Goal: Entertainment & Leisure: Browse casually

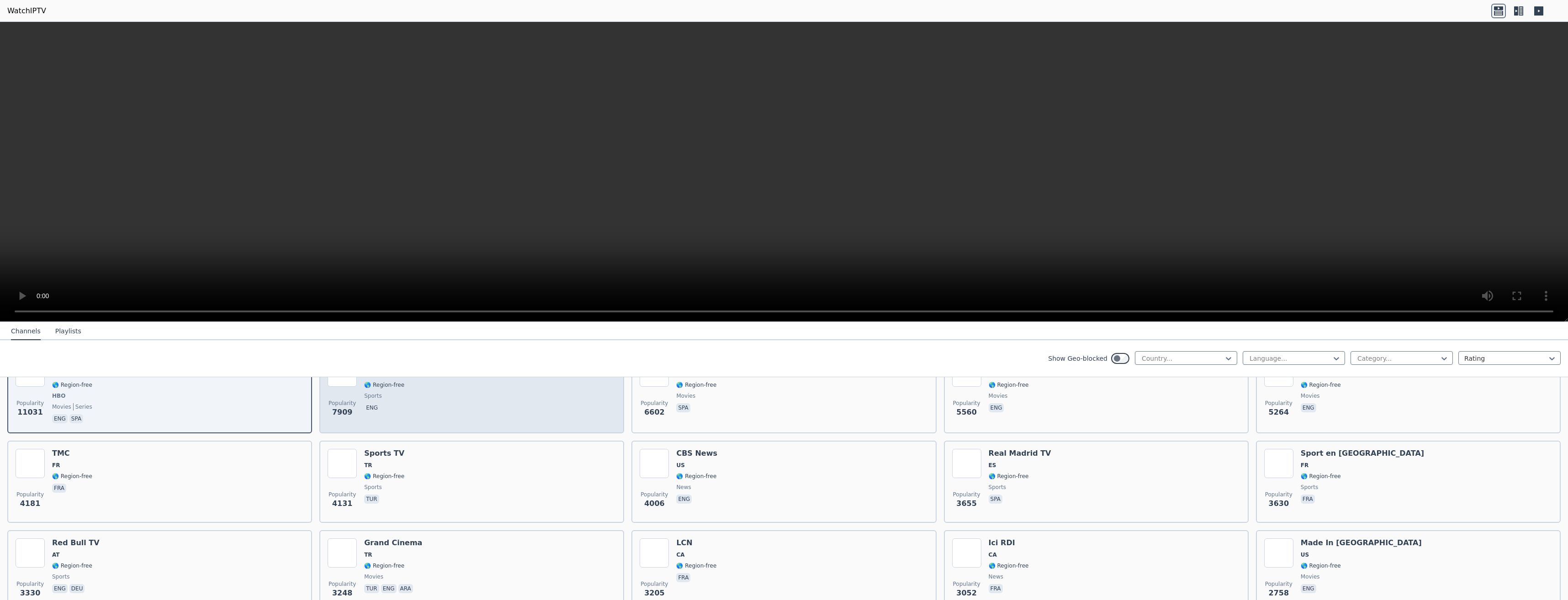
scroll to position [137, 0]
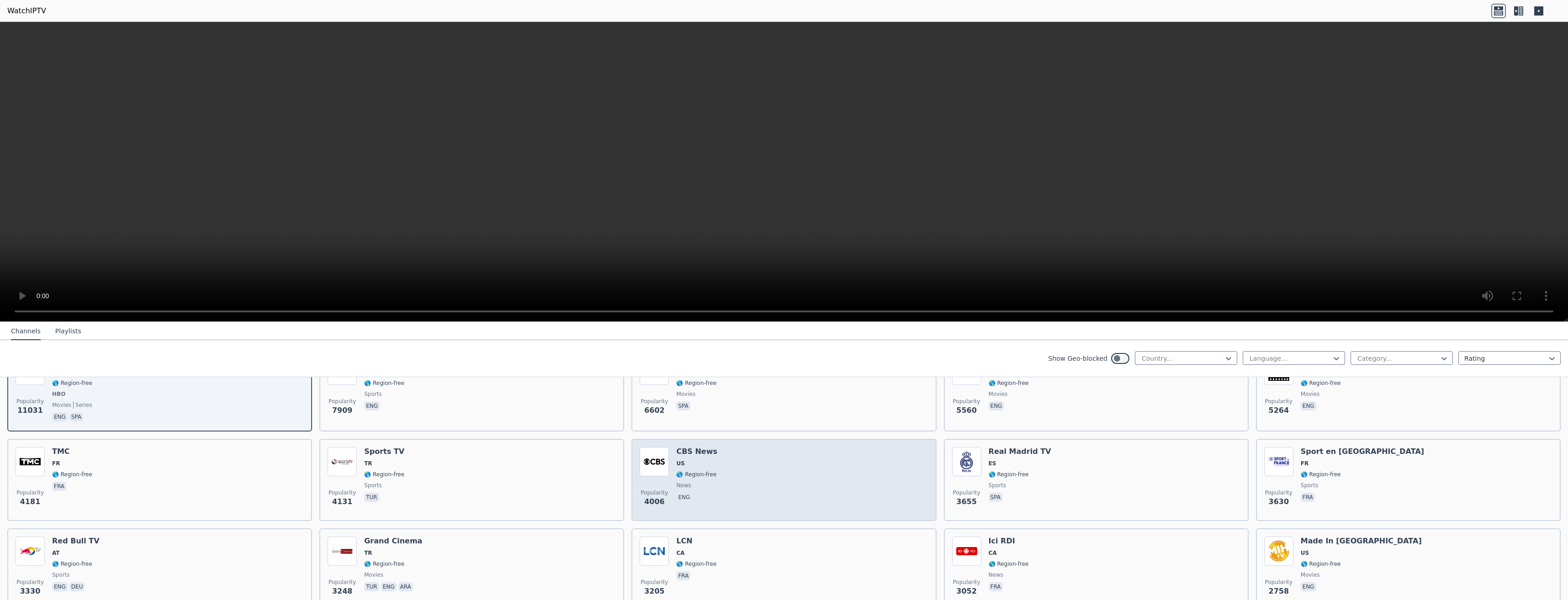
click at [776, 462] on div "Popularity 4006 CBS News US 🌎 Region-free news eng" at bounding box center [784, 480] width 289 height 66
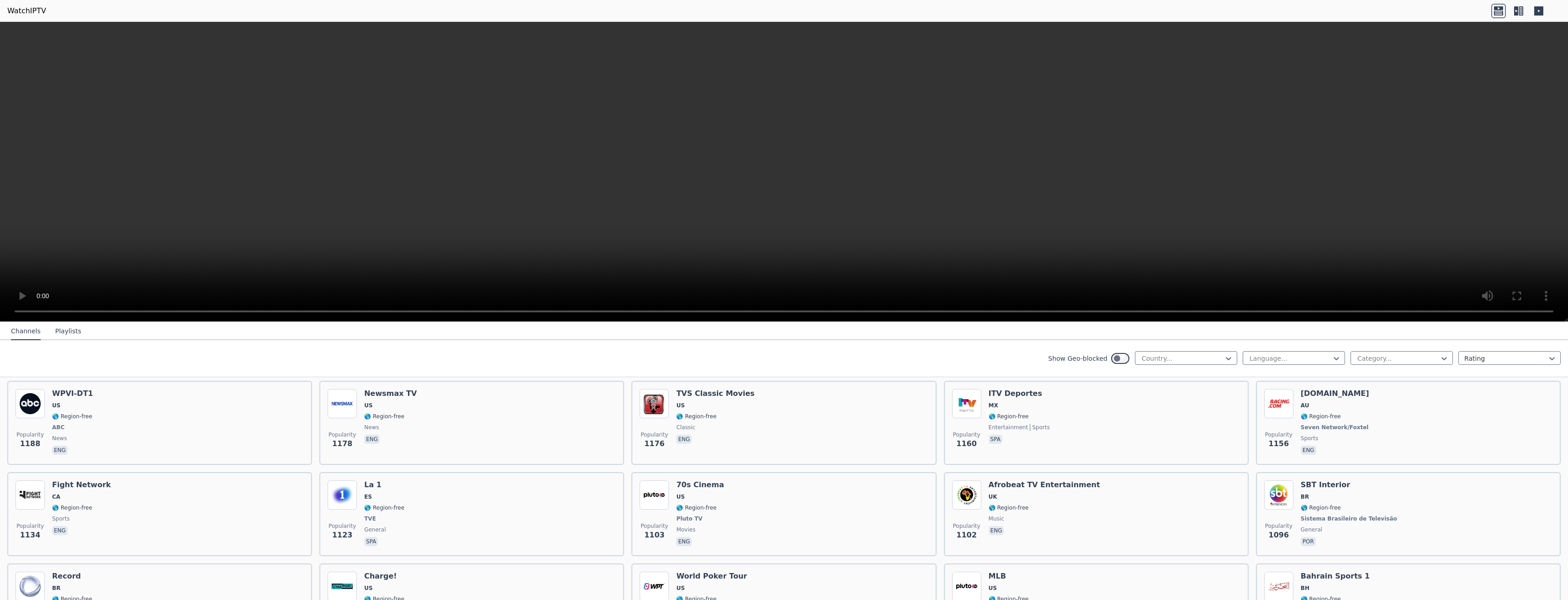
scroll to position [1188, 0]
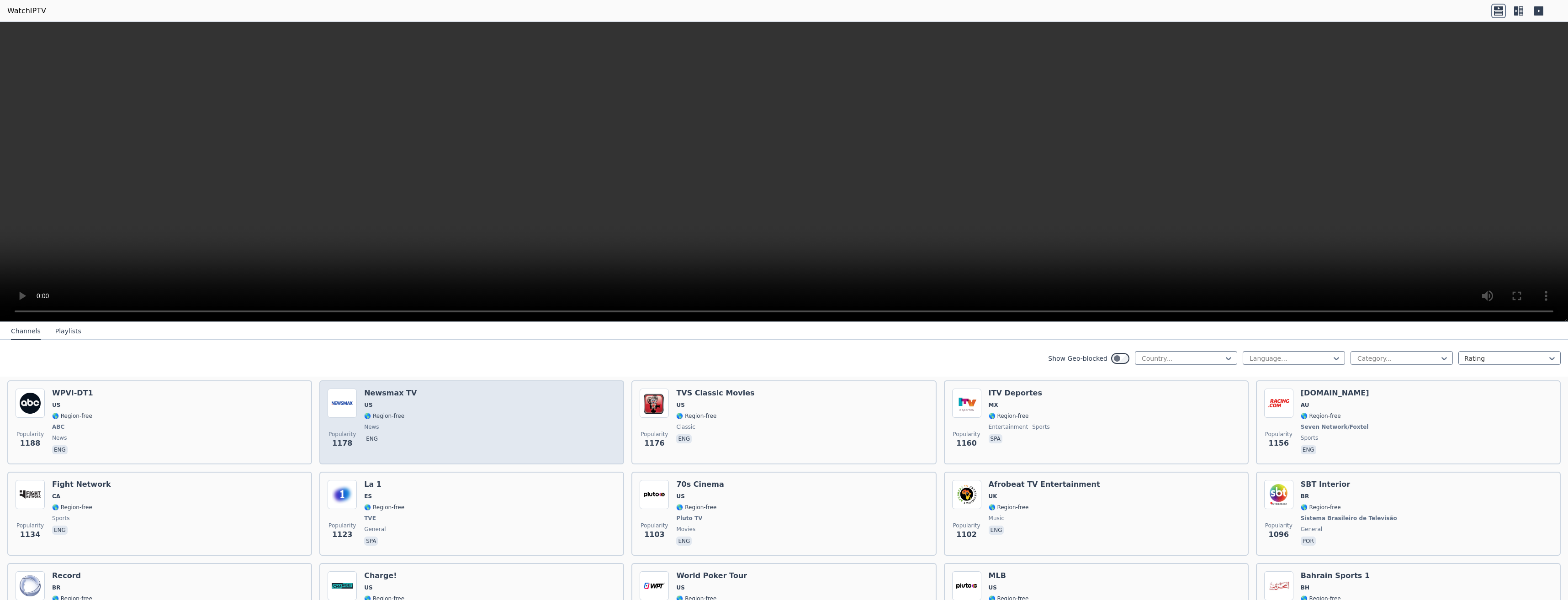
click at [523, 414] on div "Popularity 1178 Newsmax TV US 🌎 Region-free news eng" at bounding box center [472, 422] width 289 height 68
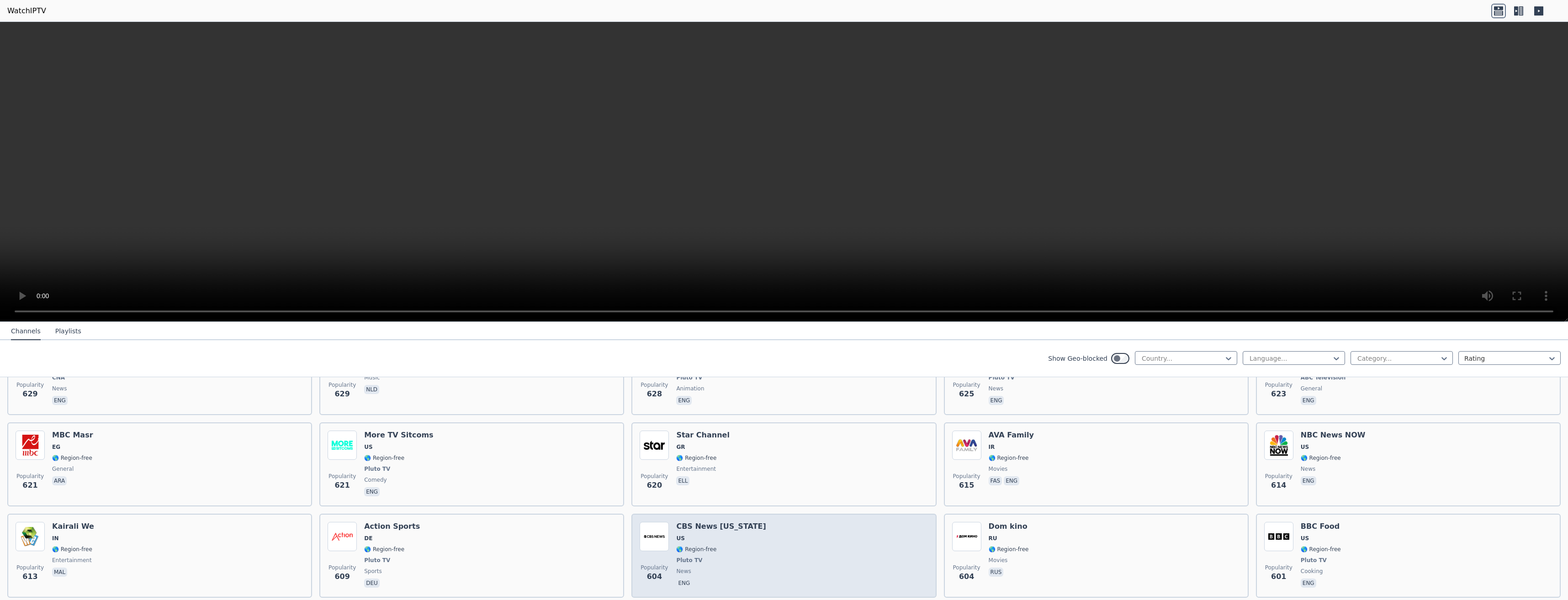
scroll to position [2832, 0]
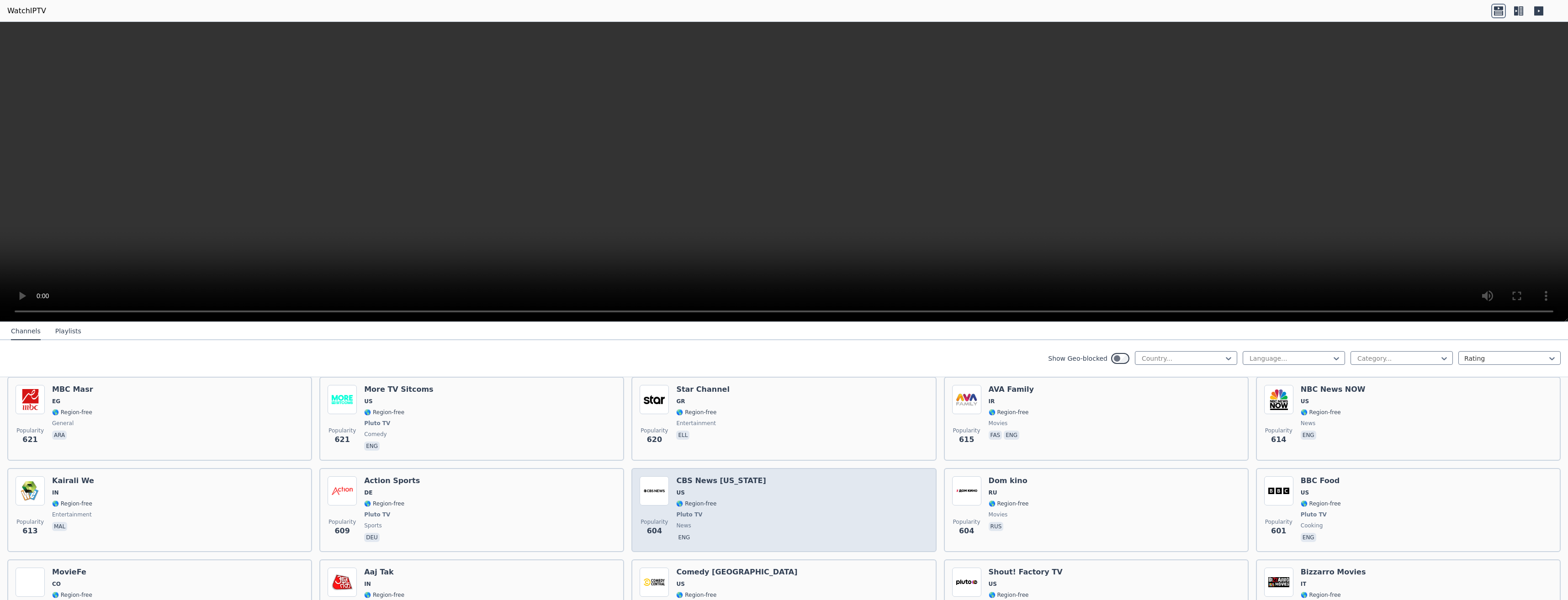
click at [757, 499] on div "Popularity 604 CBS News [US_STATE] [GEOGRAPHIC_DATA] 🌎 Region-free Pluto TV new…" at bounding box center [784, 510] width 289 height 68
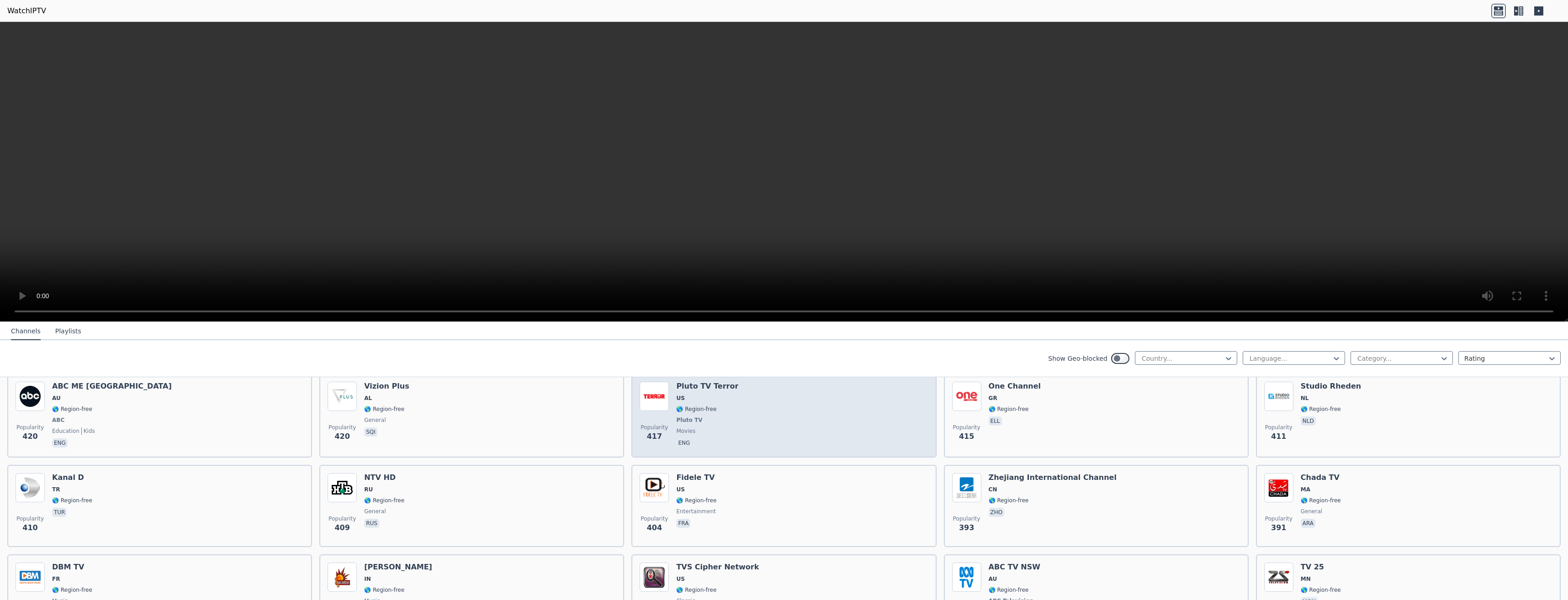
scroll to position [4293, 0]
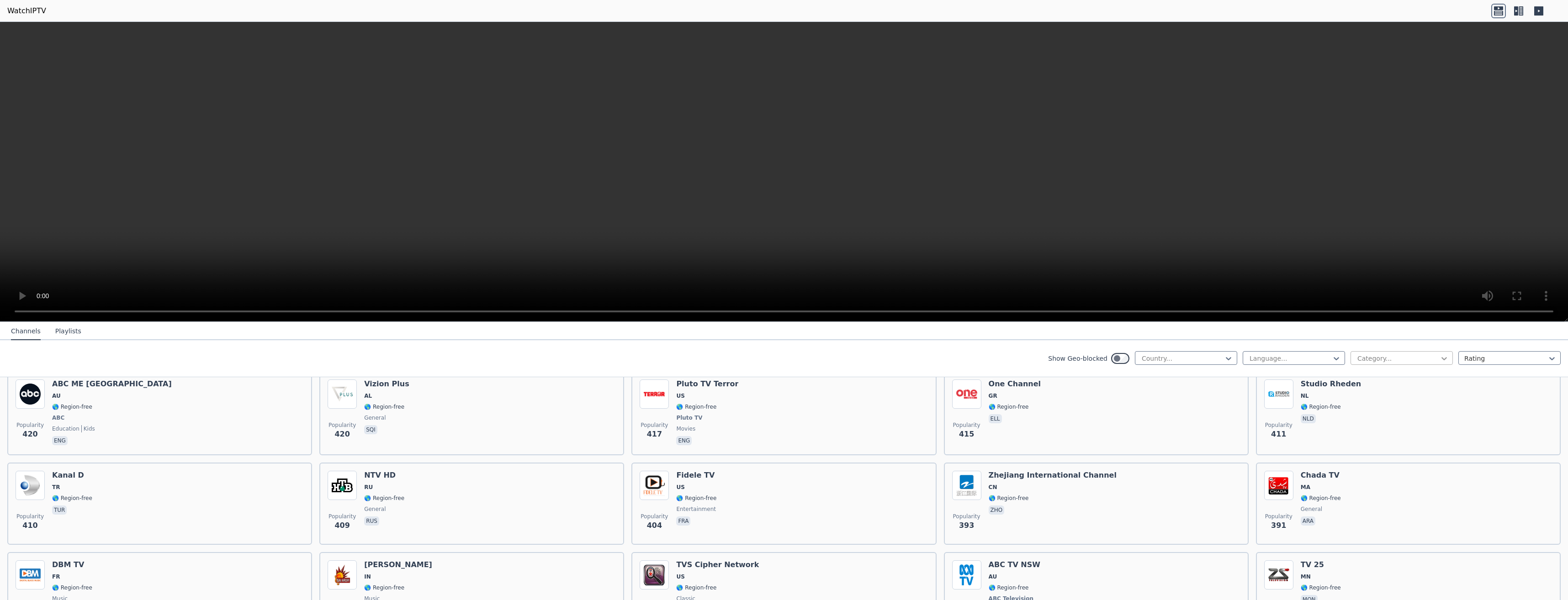
click at [1440, 356] on icon at bounding box center [1444, 358] width 9 height 9
click at [1381, 452] on div "News" at bounding box center [1402, 450] width 102 height 16
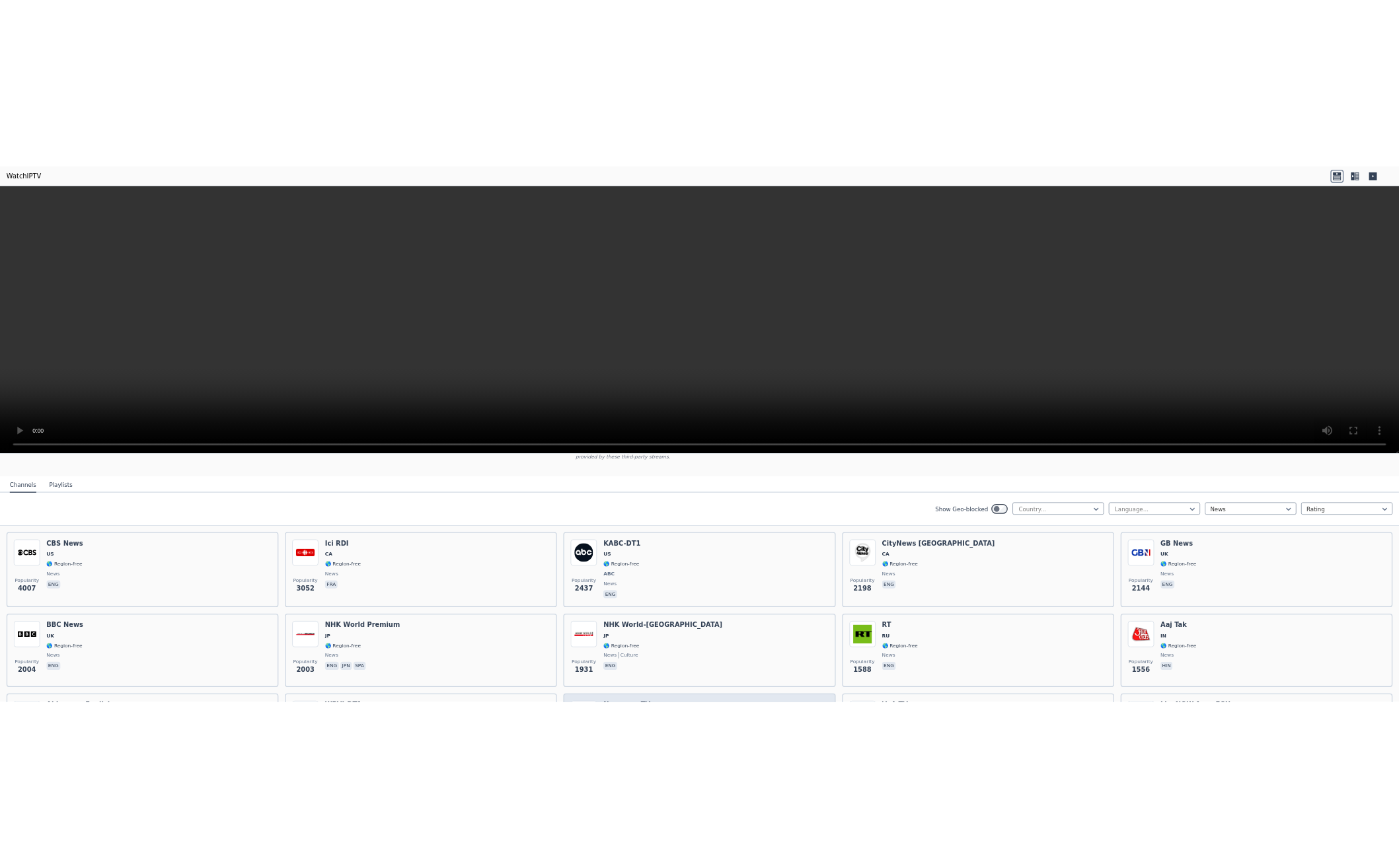
scroll to position [132, 0]
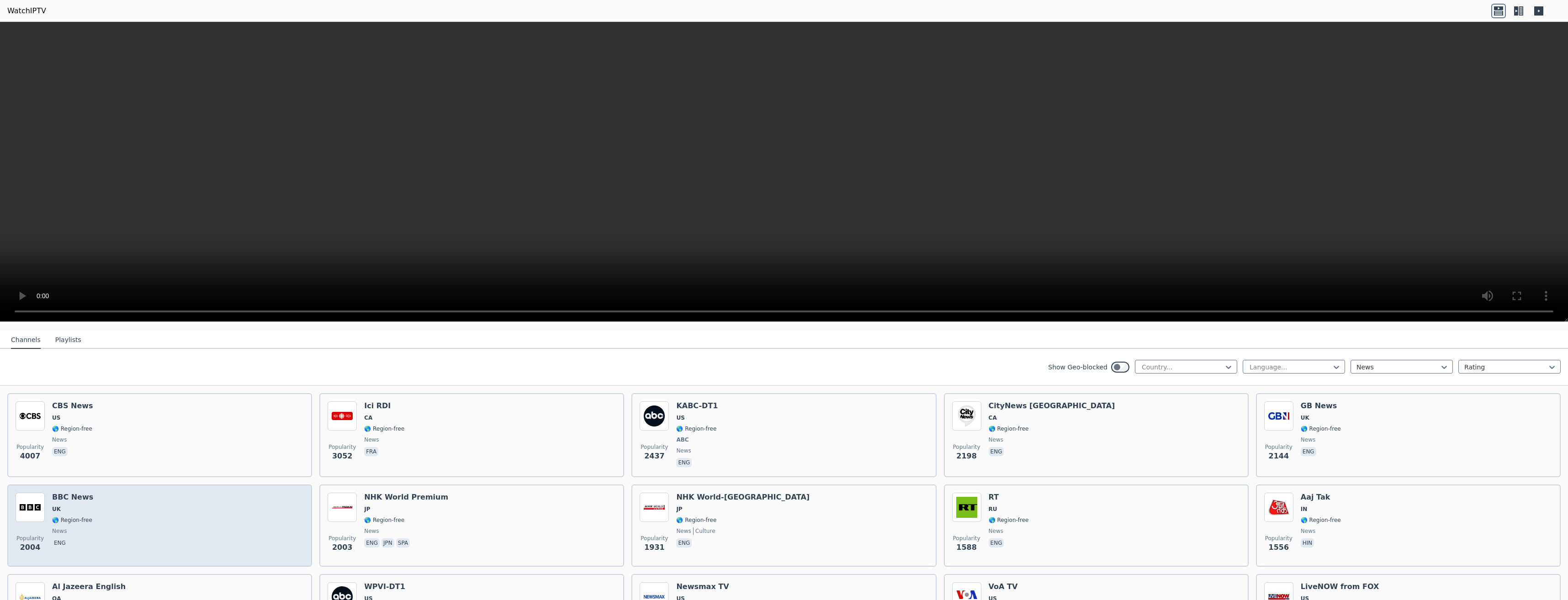
click at [193, 506] on div "Popularity 2004 BBC News UK 🌎 Region-free news eng" at bounding box center [160, 526] width 289 height 66
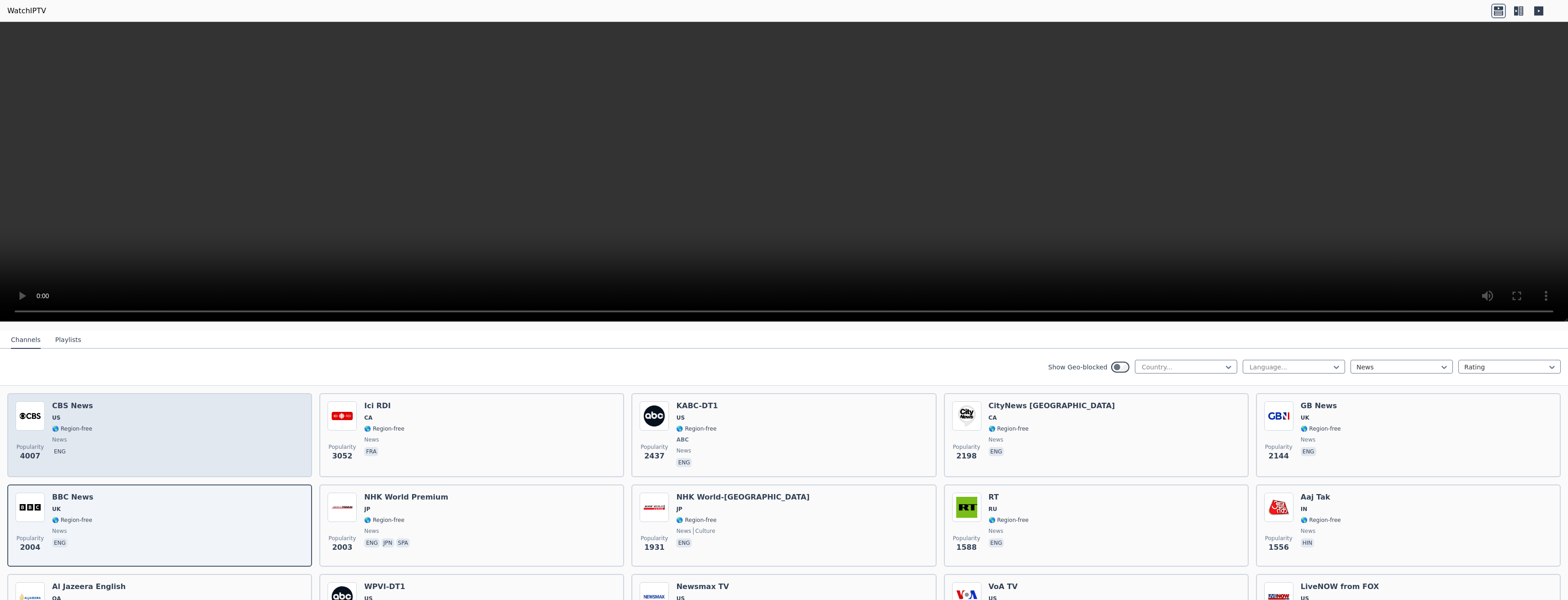
click at [198, 427] on div "Popularity 4007 CBS News US 🌎 Region-free news eng" at bounding box center [160, 435] width 289 height 68
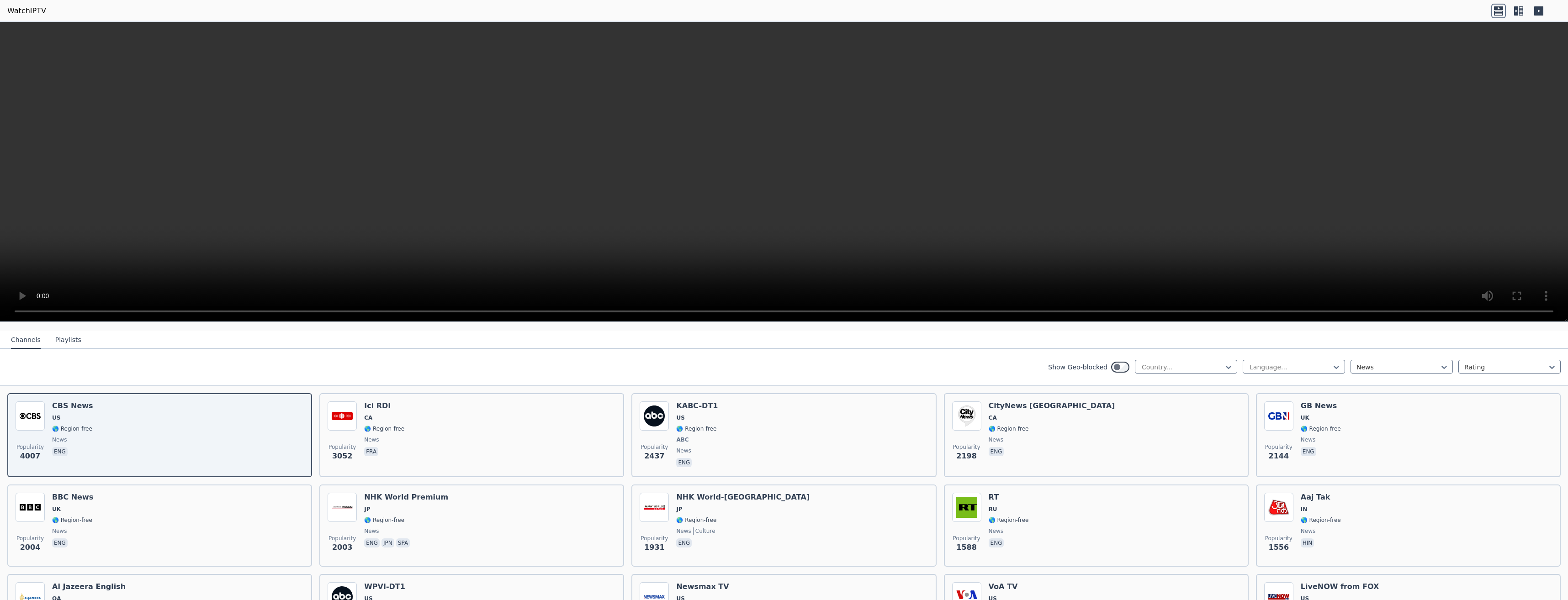
drag, startPoint x: 198, startPoint y: 426, endPoint x: 593, endPoint y: 210, distance: 450.2
